Goal: Find specific page/section: Find specific page/section

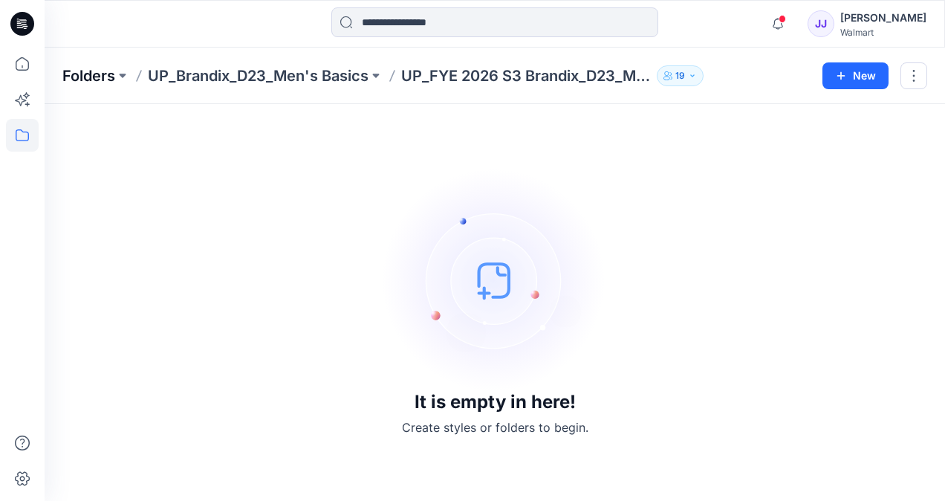
click at [100, 79] on p "Folders" at bounding box center [88, 75] width 53 height 21
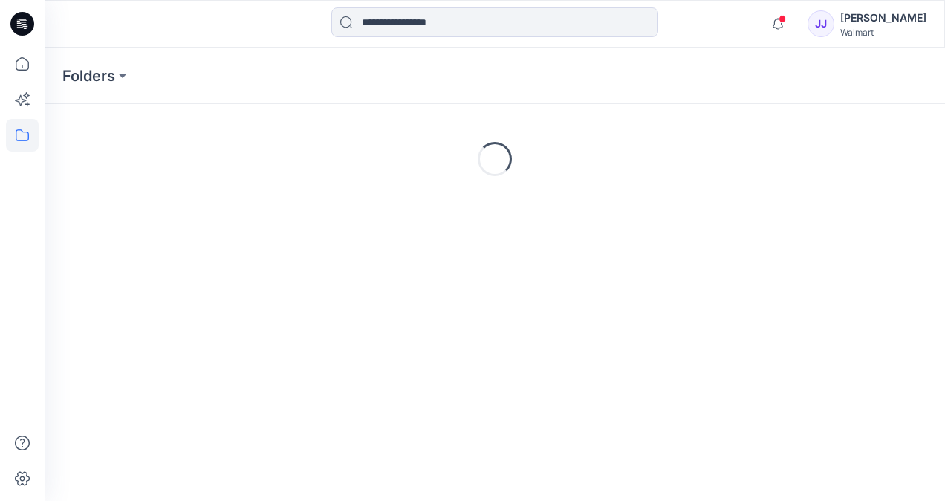
click at [100, 79] on p "Folders" at bounding box center [88, 75] width 53 height 21
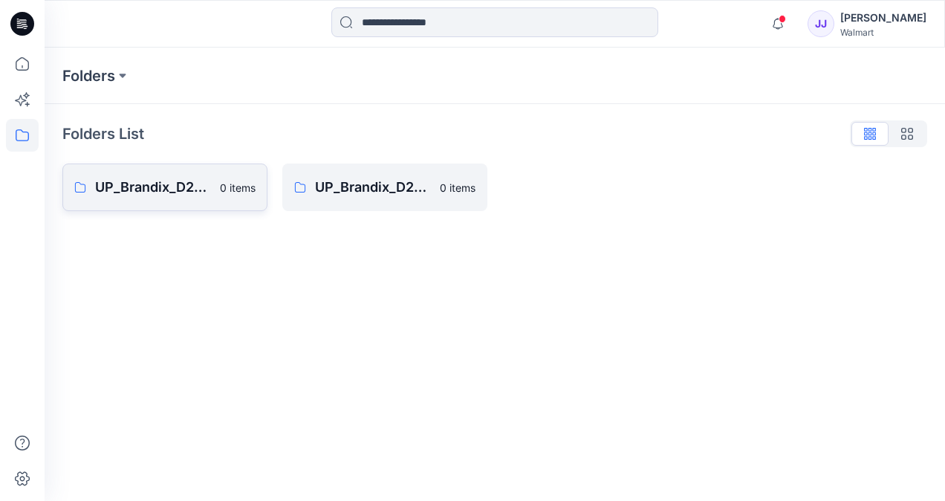
click at [224, 193] on p "0 items" at bounding box center [238, 188] width 36 height 16
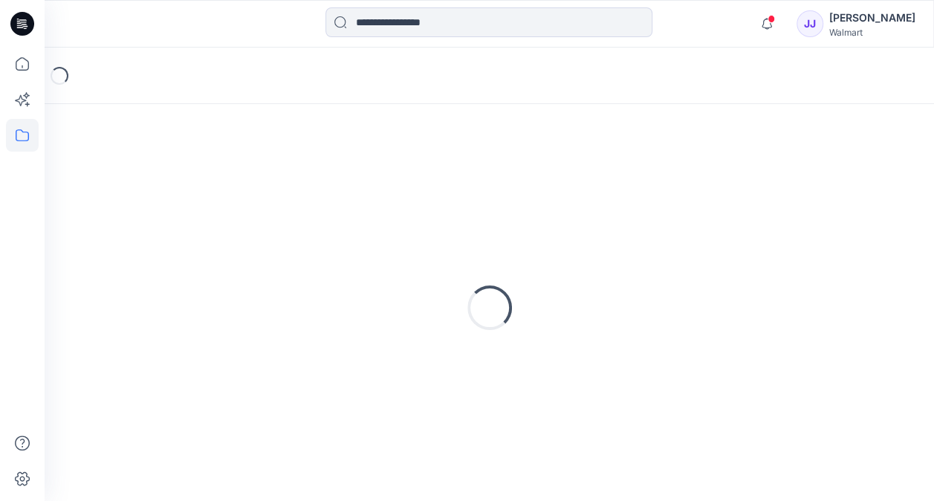
click at [224, 193] on div "Loading..." at bounding box center [489, 308] width 854 height 372
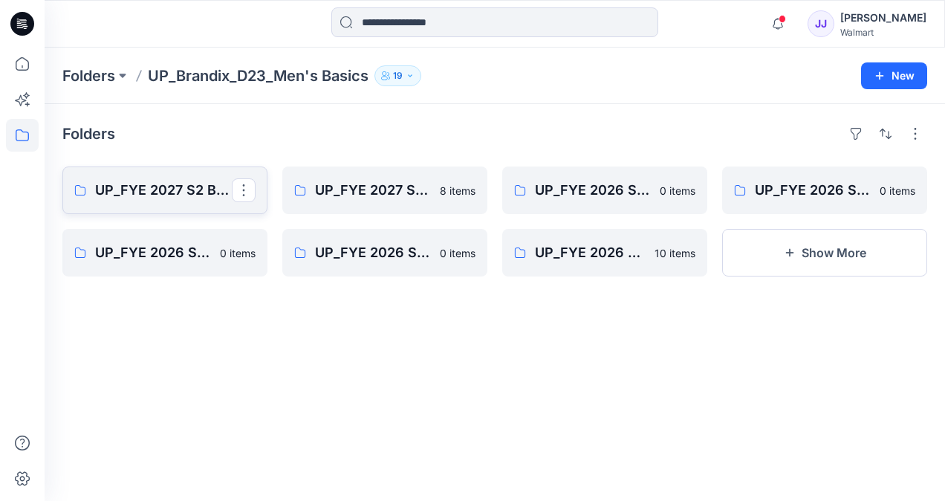
drag, startPoint x: 224, startPoint y: 193, endPoint x: 187, endPoint y: 189, distance: 36.7
click at [187, 189] on p "UP_FYE 2027 S2 Brandix_D23_Men's Basics- [PERSON_NAME]" at bounding box center [163, 190] width 137 height 21
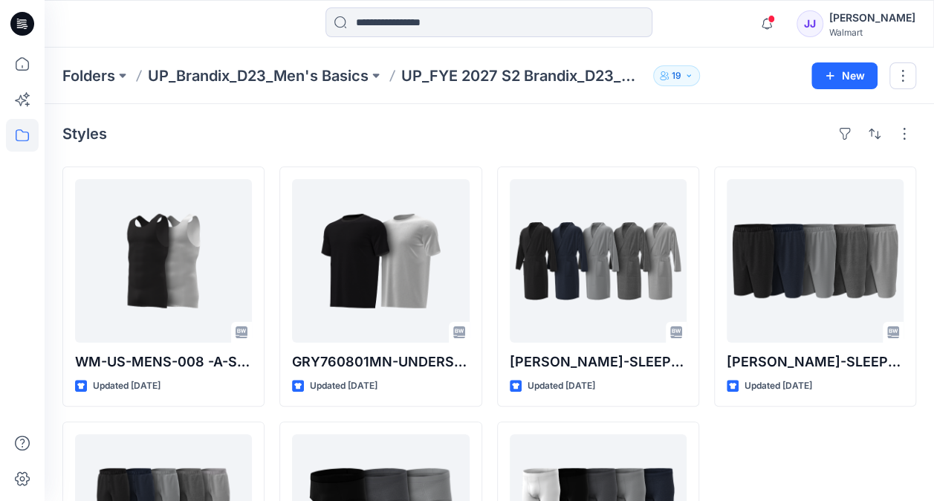
click at [916, 172] on div "Styles WM-US-MENS-008 -A-SHIRT-GEOGE-N3-3D Updated 3 days ago George-SLEEP BOTT…" at bounding box center [490, 391] width 890 height 574
click at [88, 80] on p "Folders" at bounding box center [88, 75] width 53 height 21
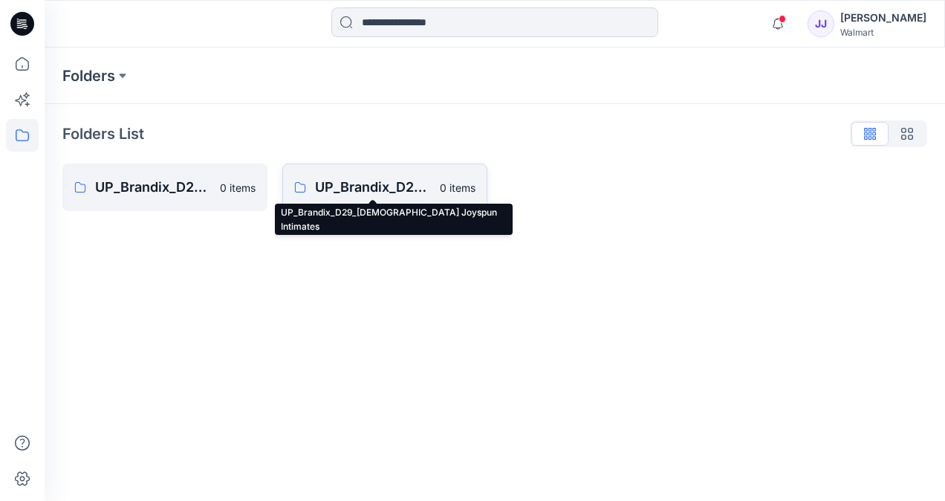
click at [349, 193] on p "UP_Brandix_D29_Ladies Joyspun Intimates" at bounding box center [373, 187] width 116 height 21
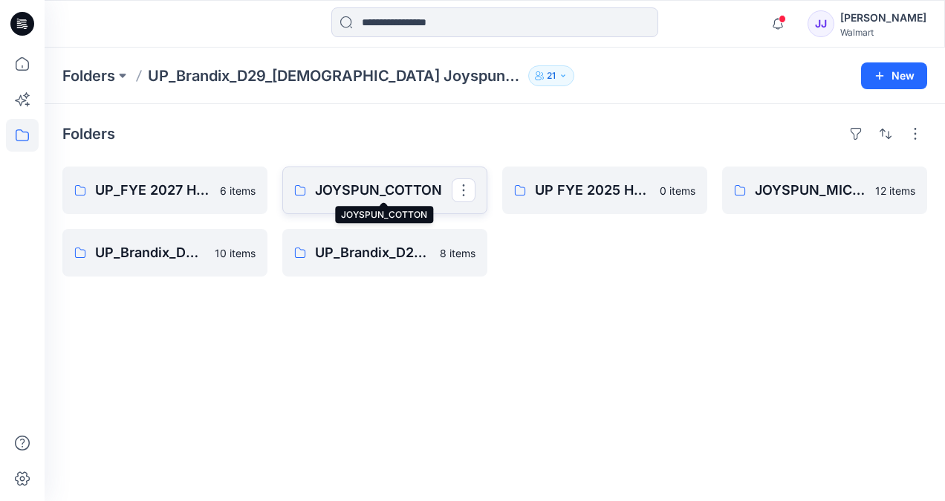
click at [360, 190] on p "JOYSPUN_COTTON" at bounding box center [383, 190] width 137 height 21
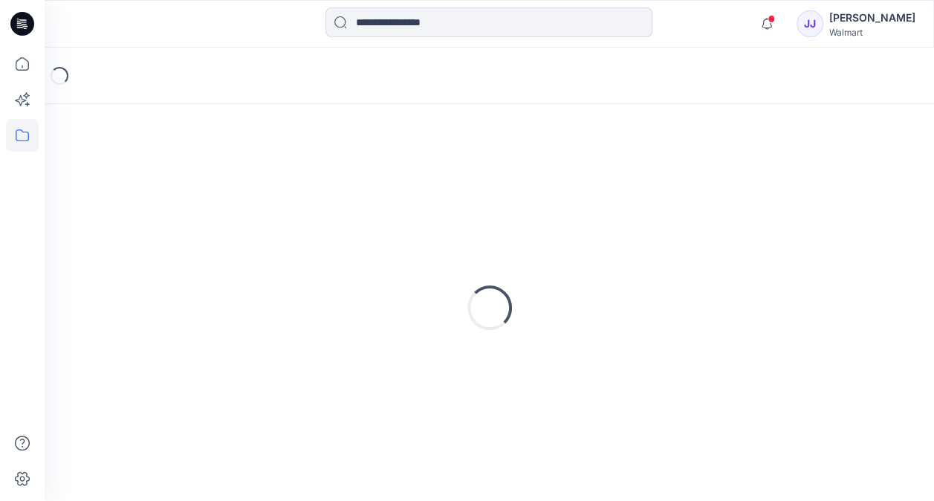
click at [360, 190] on div "Loading..." at bounding box center [489, 308] width 854 height 372
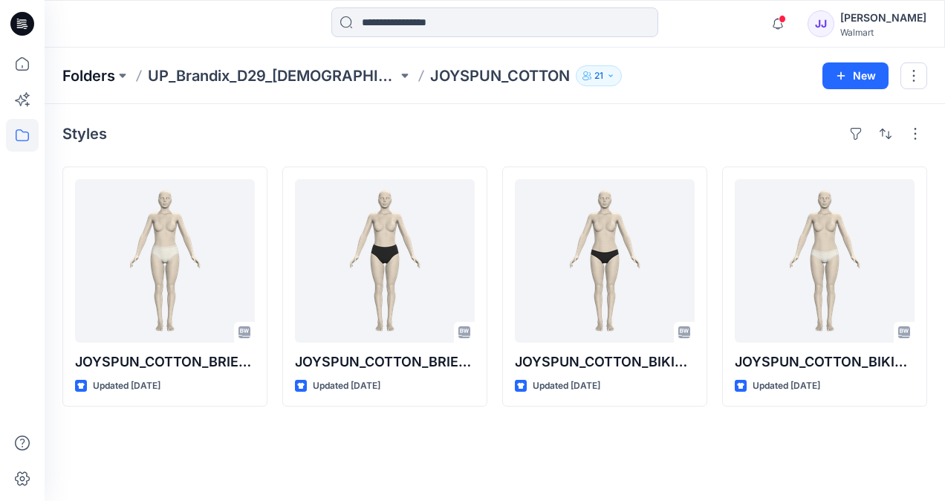
click at [103, 69] on p "Folders" at bounding box center [88, 75] width 53 height 21
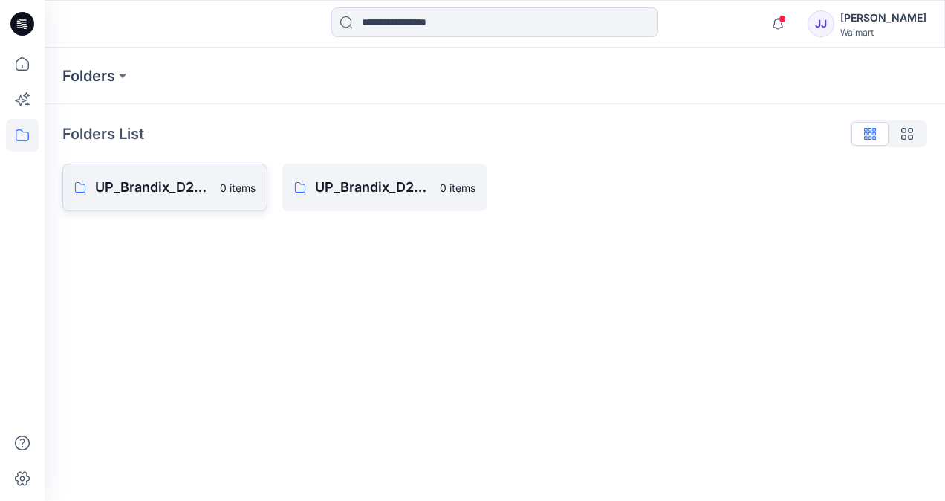
click at [178, 183] on p "UP_Brandix_D23_Men's Basics" at bounding box center [153, 187] width 116 height 21
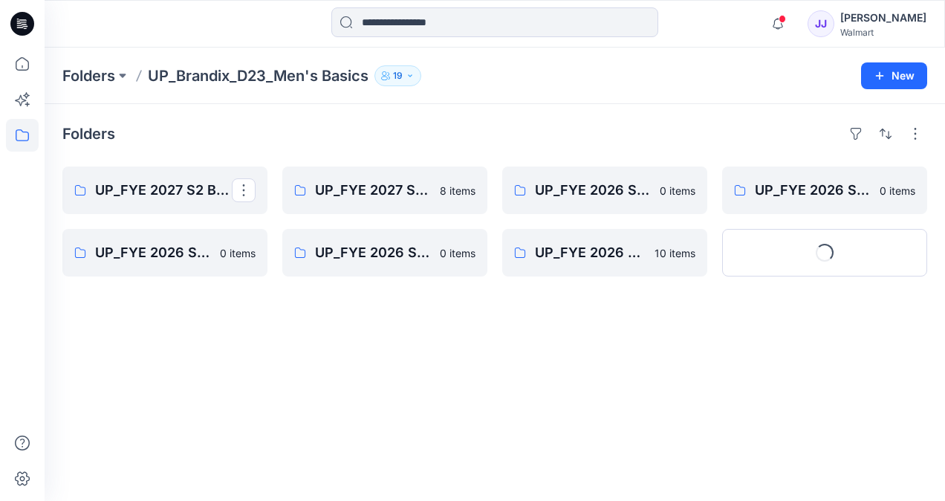
click at [178, 183] on p "UP_FYE 2027 S2 Brandix_D23_Men's Basics- GEORGE" at bounding box center [163, 190] width 137 height 21
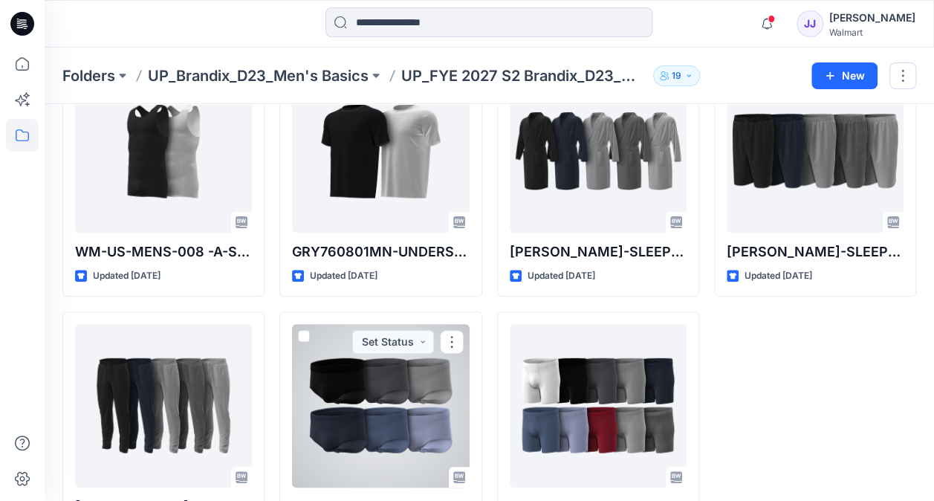
scroll to position [109, 0]
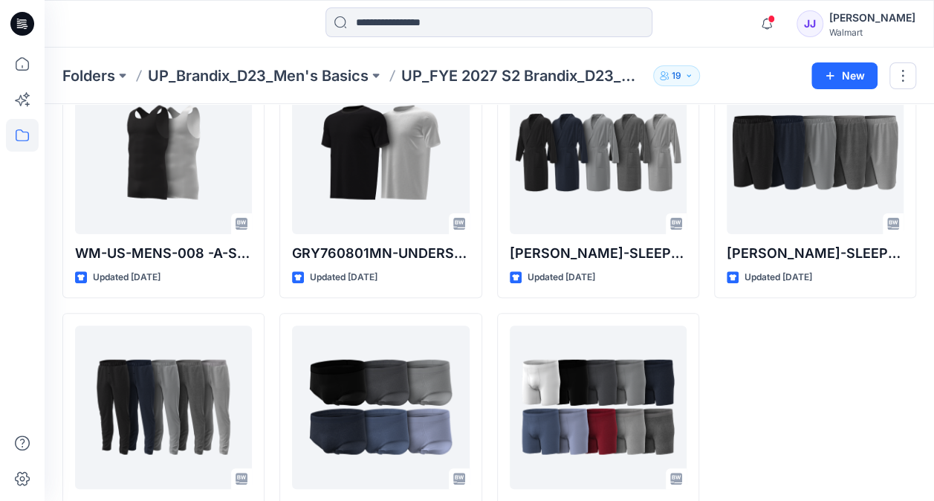
click at [496, 71] on p "UP_FYE 2027 S2 Brandix_D23_Men's Basics- GEORGE" at bounding box center [524, 75] width 246 height 21
click at [337, 66] on p "UP_Brandix_D23_Men's Basics" at bounding box center [258, 75] width 221 height 21
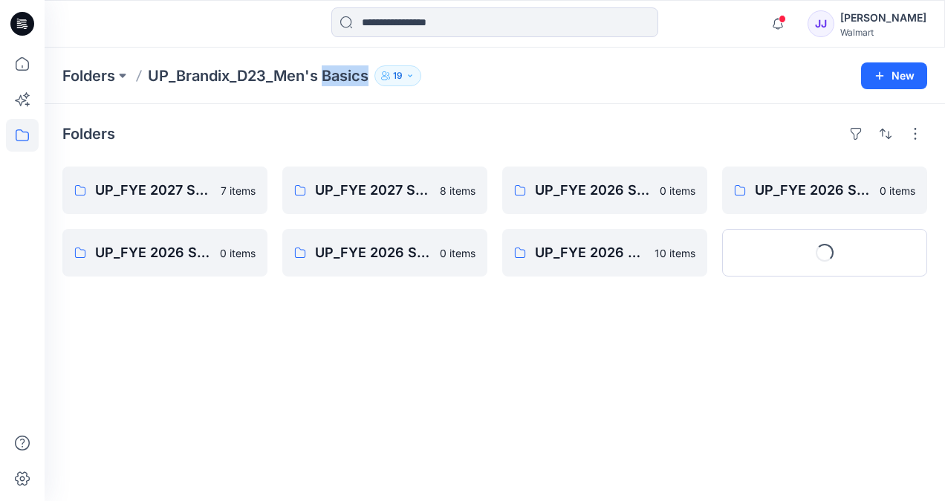
click at [337, 66] on p "UP_Brandix_D23_Men's Basics" at bounding box center [258, 75] width 221 height 21
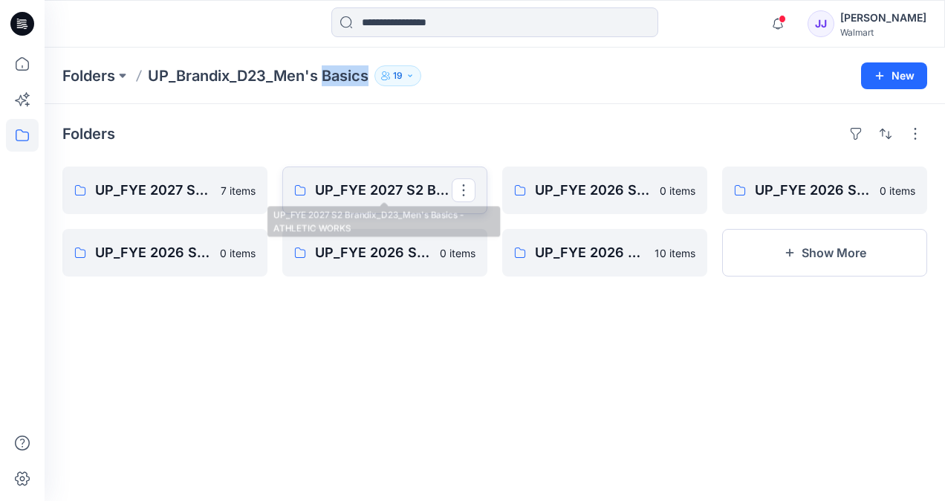
drag, startPoint x: 337, startPoint y: 66, endPoint x: 379, endPoint y: 196, distance: 136.8
click at [379, 196] on p "UP_FYE 2027 S2 Brandix_D23_Men's Basics - ATHLETIC WORKS" at bounding box center [383, 190] width 137 height 21
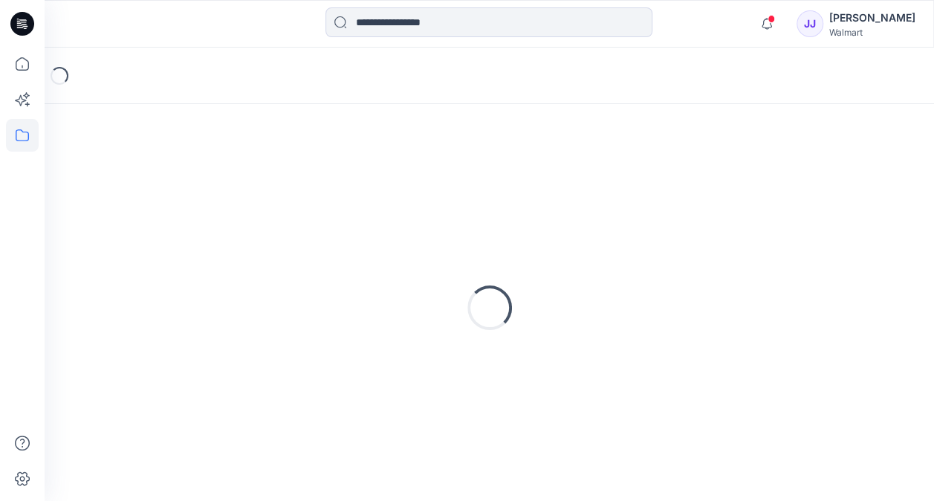
click at [379, 196] on div "Loading..." at bounding box center [489, 308] width 854 height 372
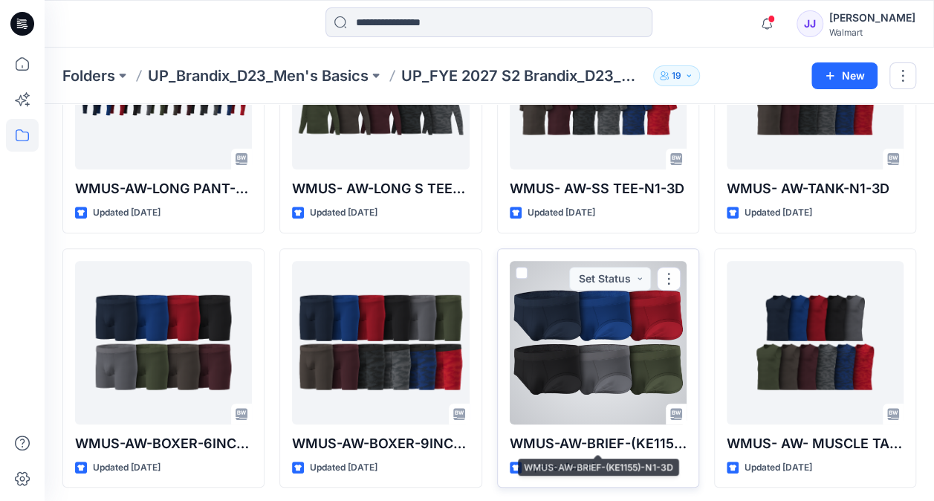
scroll to position [176, 0]
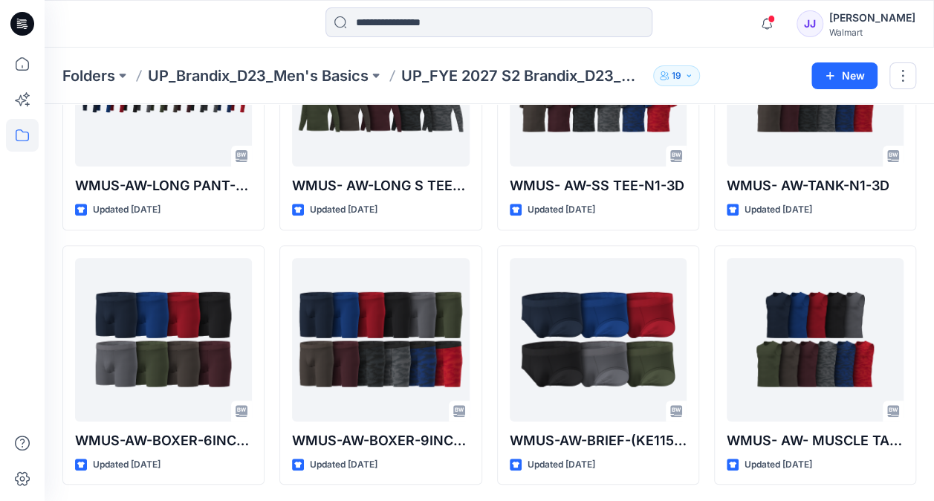
click at [670, 18] on div at bounding box center [489, 23] width 444 height 33
click at [200, 73] on p "UP_Brandix_D23_Men's Basics" at bounding box center [258, 75] width 221 height 21
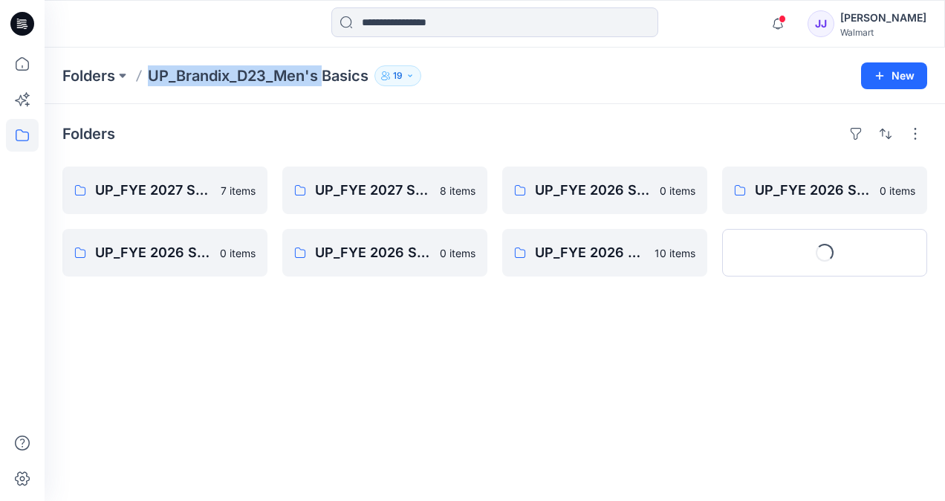
click at [200, 73] on p "UP_Brandix_D23_Men's Basics" at bounding box center [258, 75] width 221 height 21
drag, startPoint x: 200, startPoint y: 73, endPoint x: 147, endPoint y: 193, distance: 131.4
click at [147, 193] on p "UP_FYE 2027 S2 Brandix_D23_Men's Basics- GEORGE" at bounding box center [163, 190] width 137 height 21
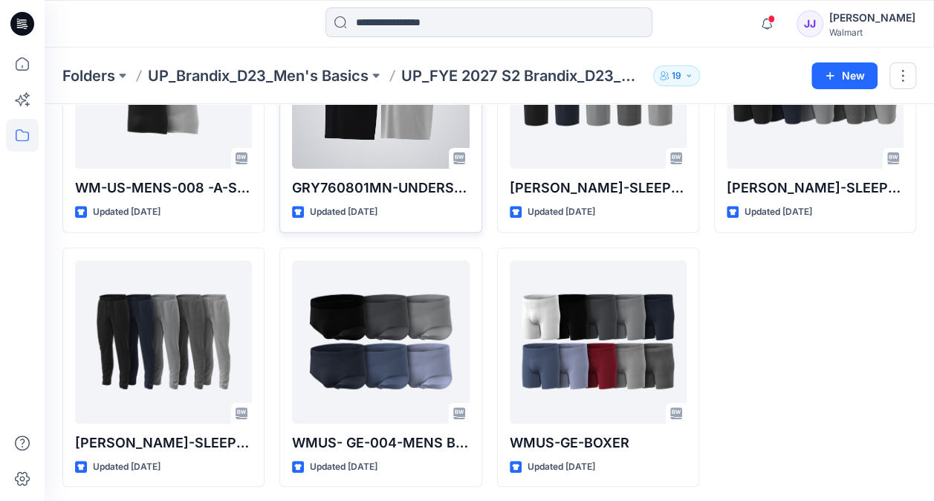
scroll to position [176, 0]
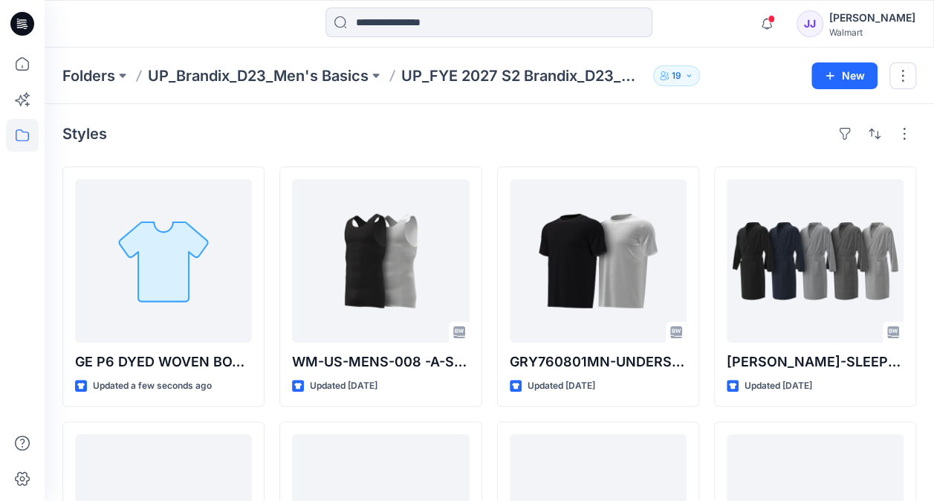
click at [722, 149] on div "Styles GE P6 DYED WOVEN BOXER-GE27260849 Updated a few seconds ago [PERSON_NAME…" at bounding box center [490, 391] width 890 height 574
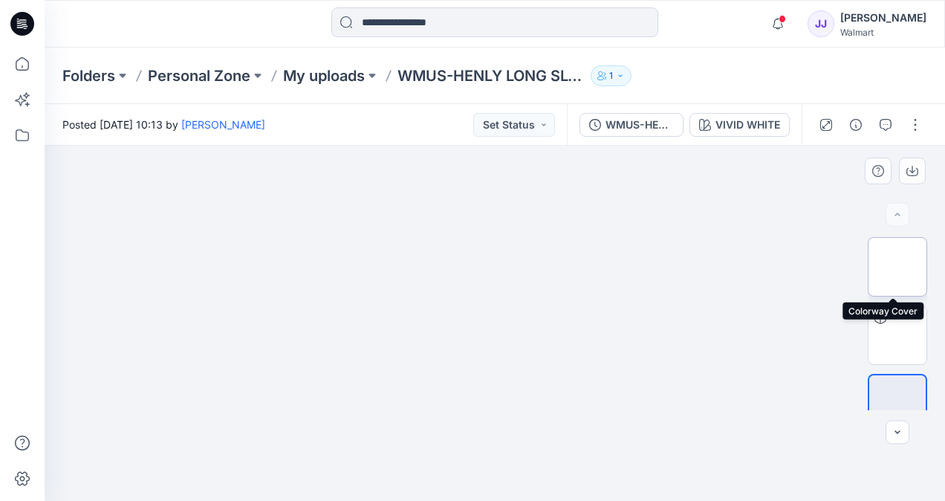
click at [898, 267] on img at bounding box center [898, 267] width 0 height 0
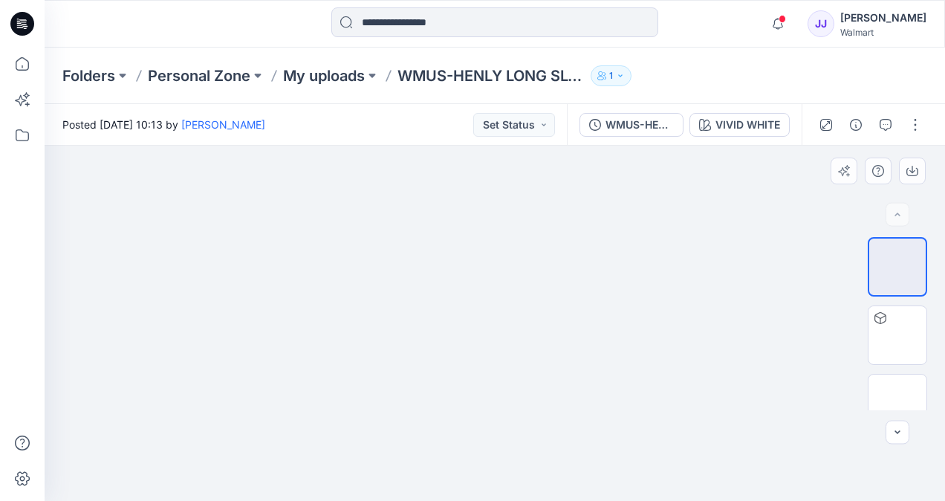
click at [458, 146] on img at bounding box center [495, 146] width 288 height 0
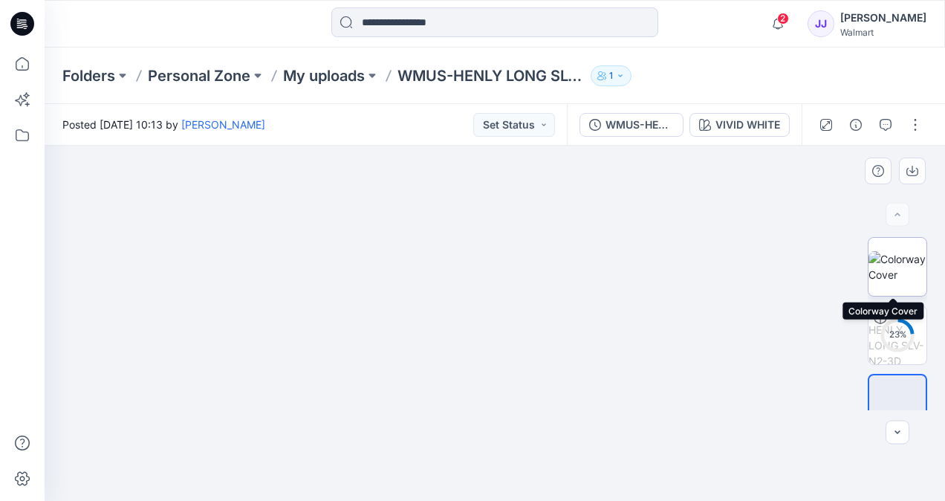
click at [878, 264] on img at bounding box center [898, 266] width 58 height 31
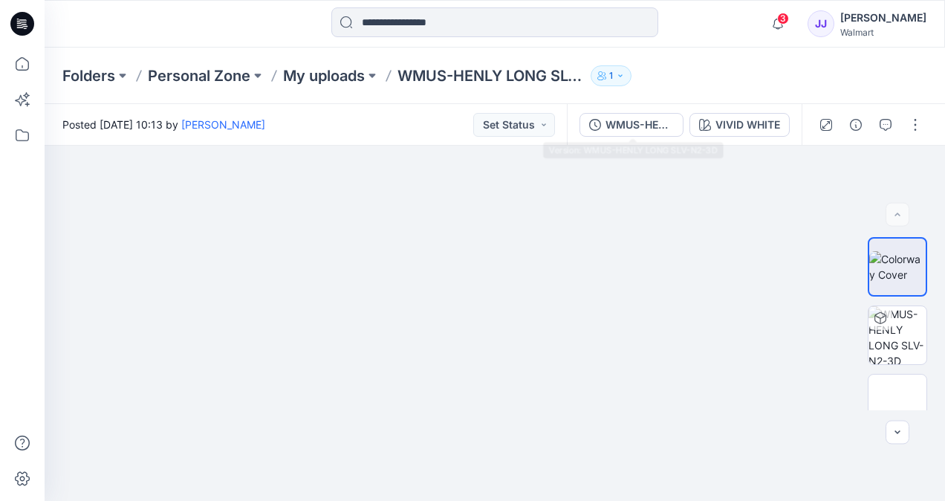
drag, startPoint x: 545, startPoint y: 259, endPoint x: 603, endPoint y: 141, distance: 131.6
click at [603, 141] on div "Posted [DATE] 10:13 by [PERSON_NAME] Set Status WMUS-HENLY LONG SLV-N2-3D VIVID…" at bounding box center [495, 302] width 901 height 397
click at [473, 146] on img at bounding box center [495, 146] width 288 height 0
click at [494, 230] on img at bounding box center [495, 323] width 288 height 355
